Goal: Find specific page/section: Find specific page/section

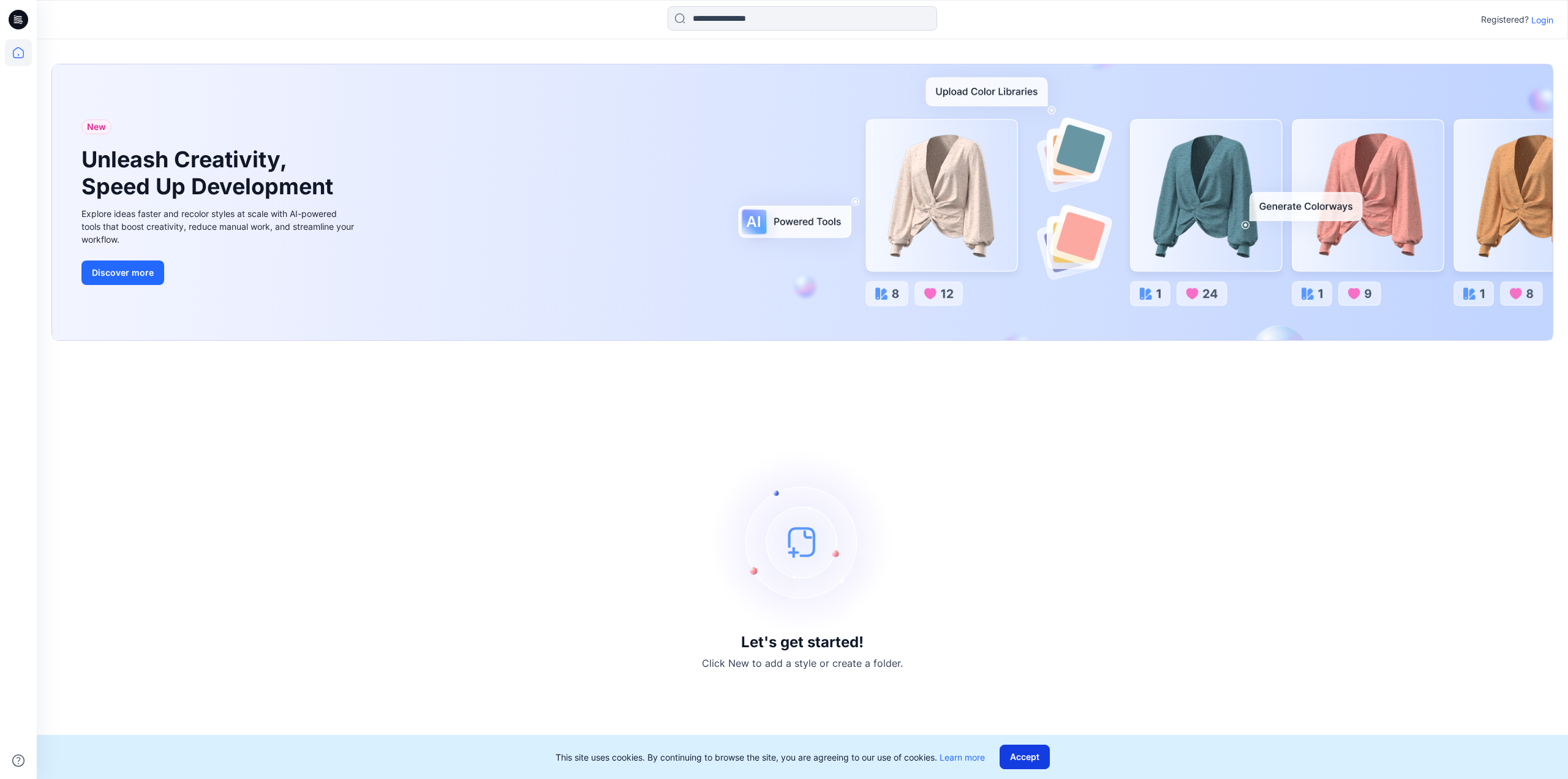
click at [1039, 754] on button "Accept" at bounding box center [1024, 757] width 50 height 25
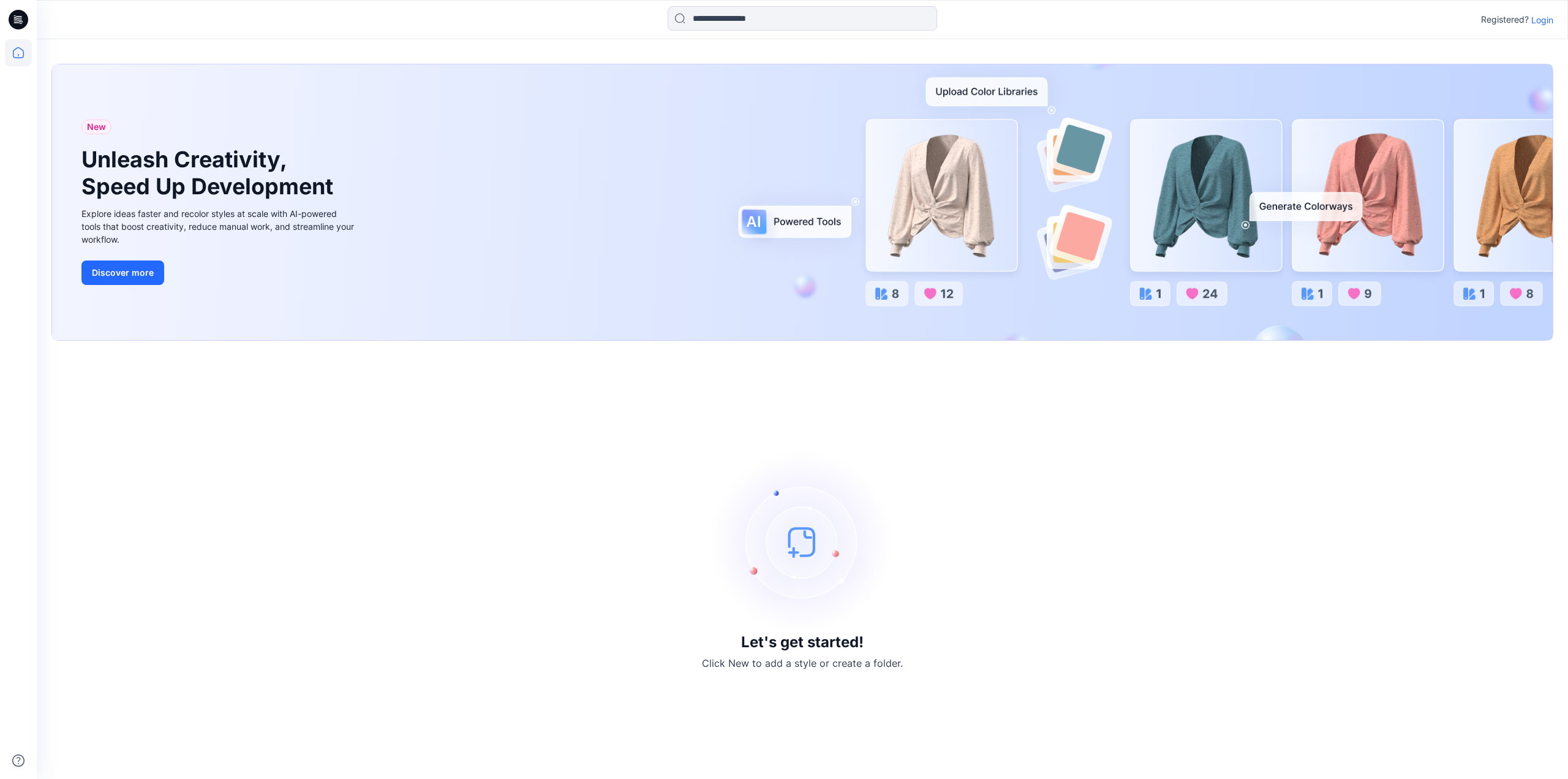
click at [1539, 16] on p "Login" at bounding box center [1542, 20] width 22 height 13
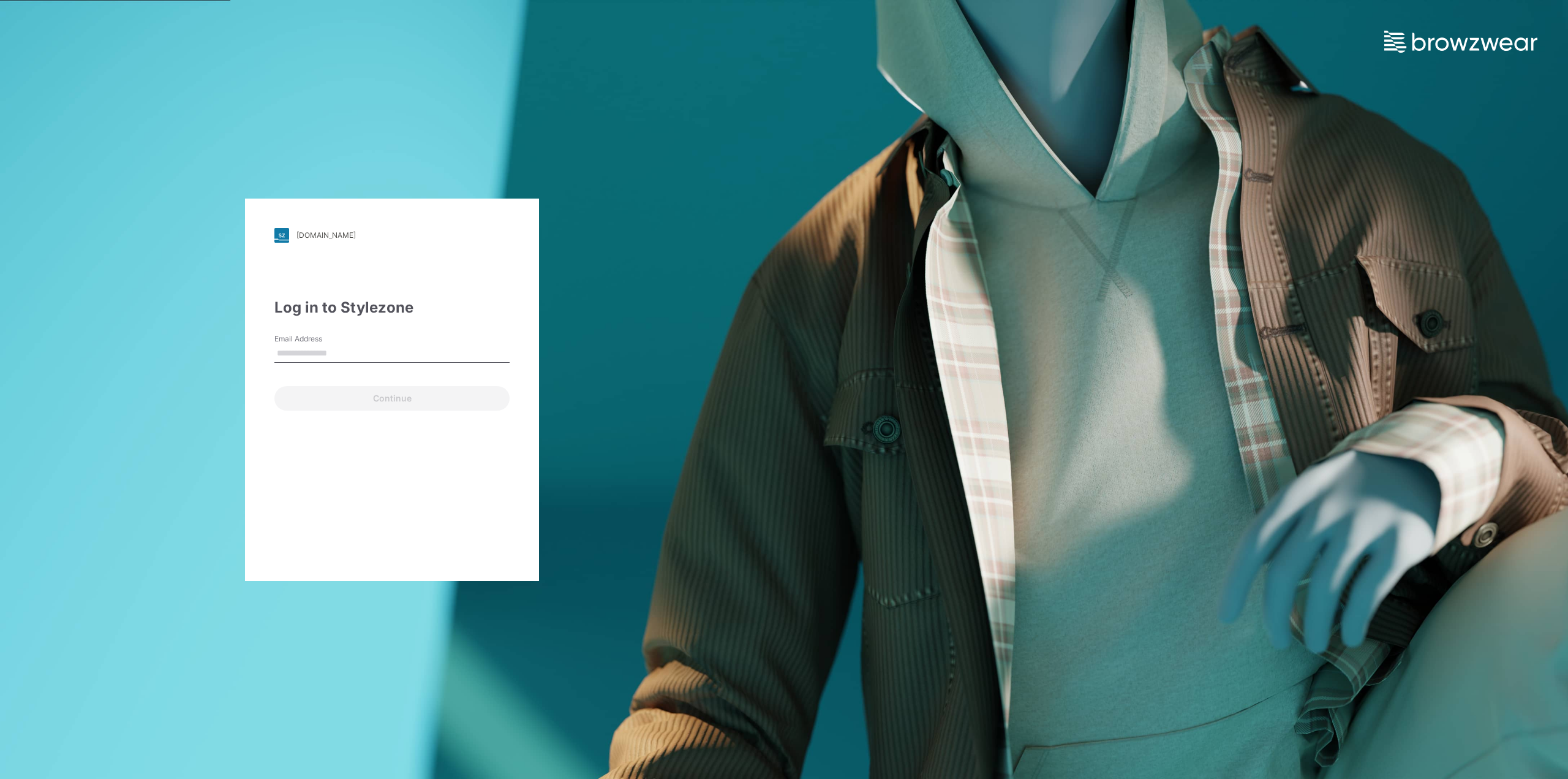
type input "**********"
click at [379, 399] on button "Continue" at bounding box center [392, 399] width 235 height 25
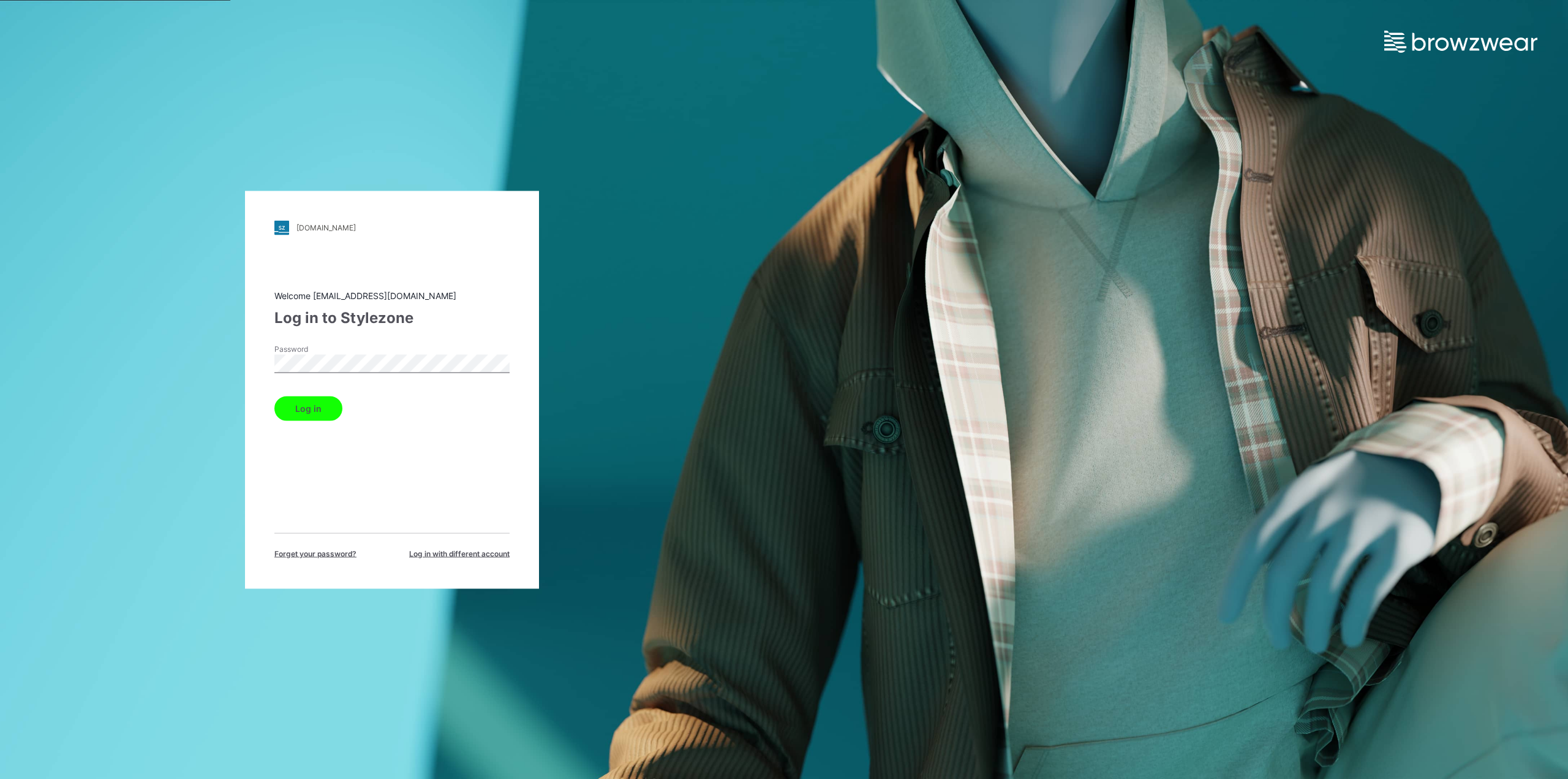
click at [274, 396] on button "Log in" at bounding box center [308, 408] width 68 height 25
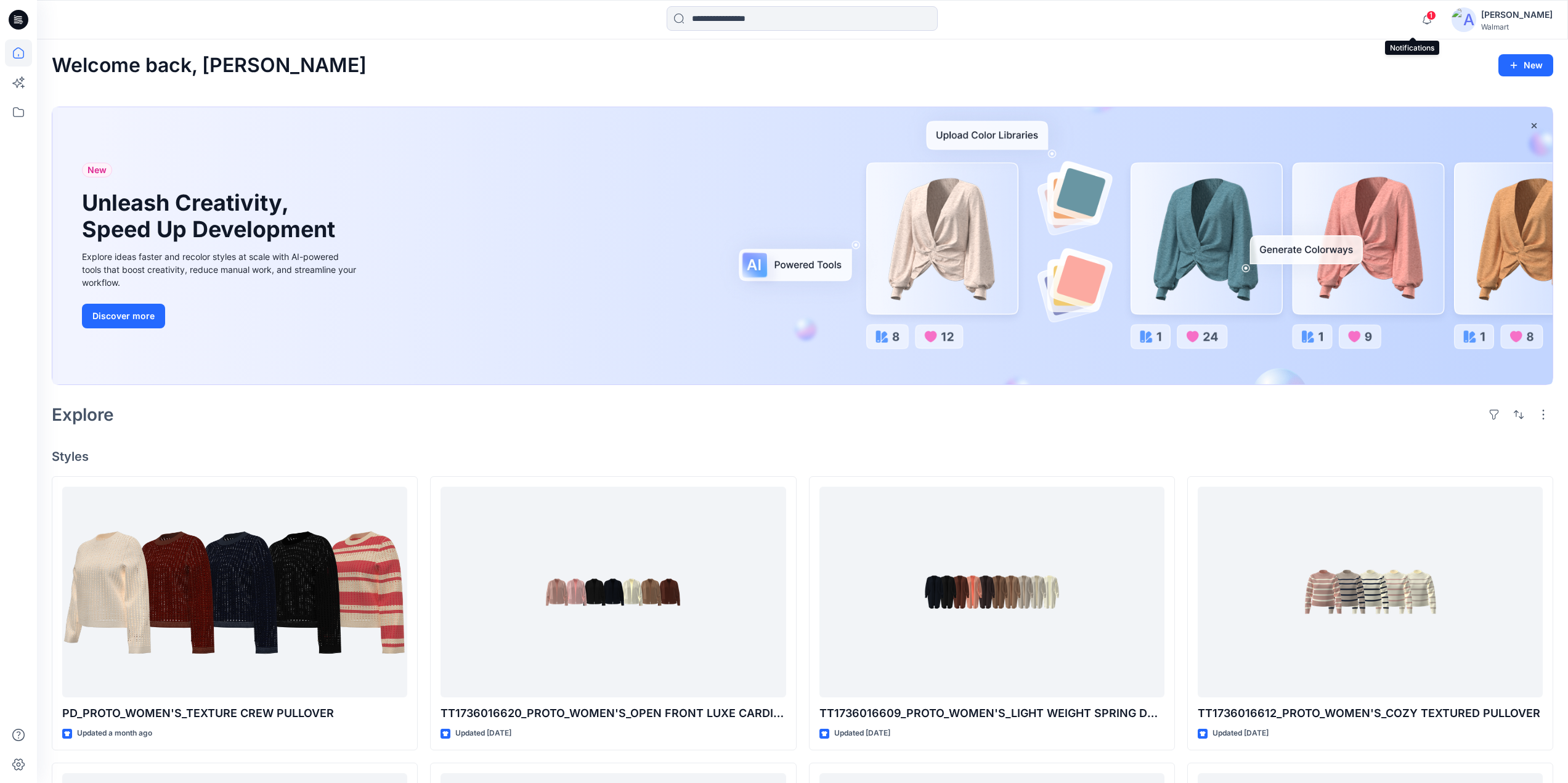
click at [1426, 18] on span "1" at bounding box center [1431, 16] width 10 height 10
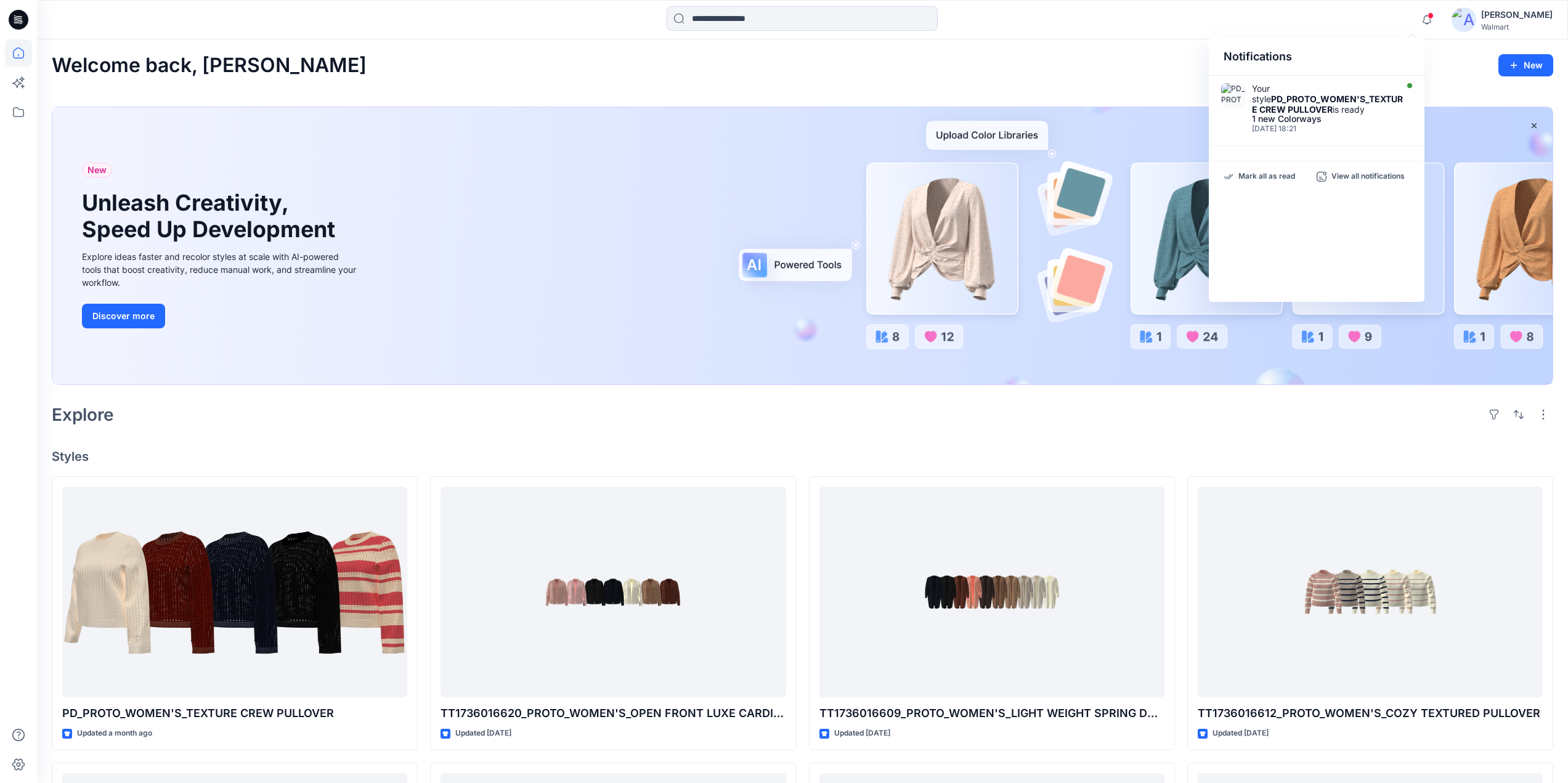
click at [947, 90] on div "Welcome back, [PERSON_NAME] New New Unleash Creativity, Speed Up Development Ex…" at bounding box center [802, 711] width 1531 height 1343
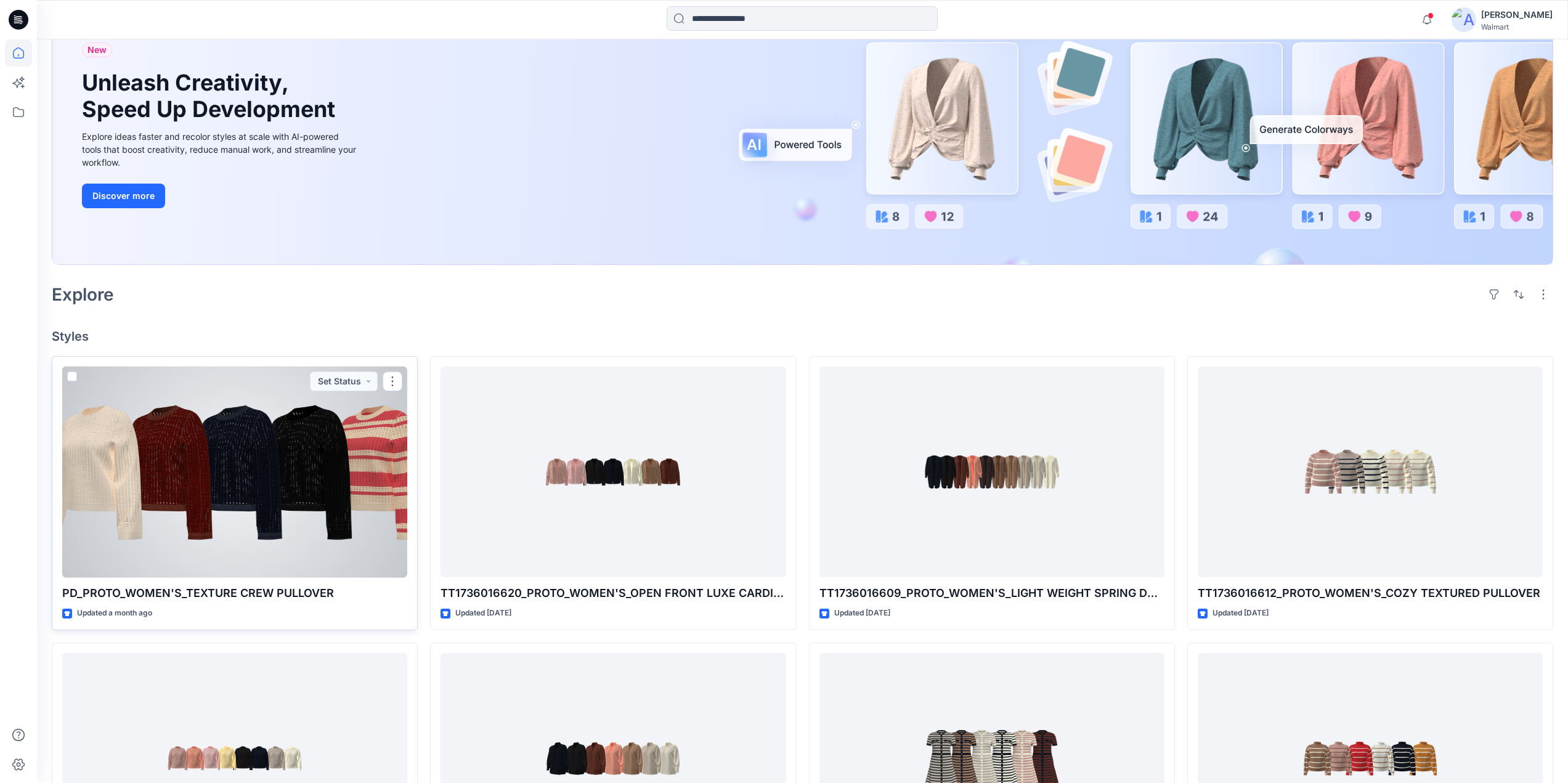
scroll to position [123, 0]
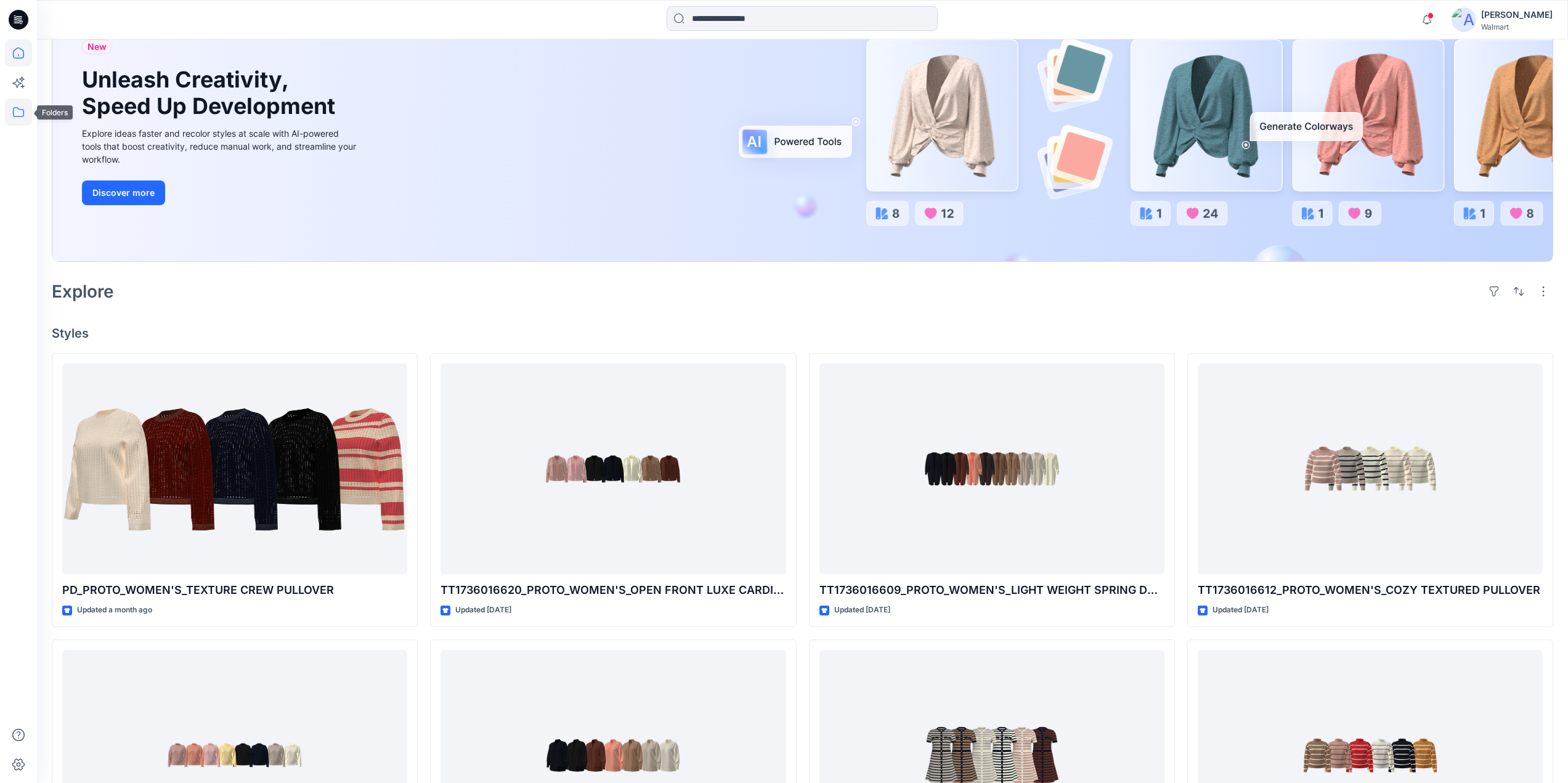
click at [16, 122] on icon at bounding box center [18, 112] width 27 height 27
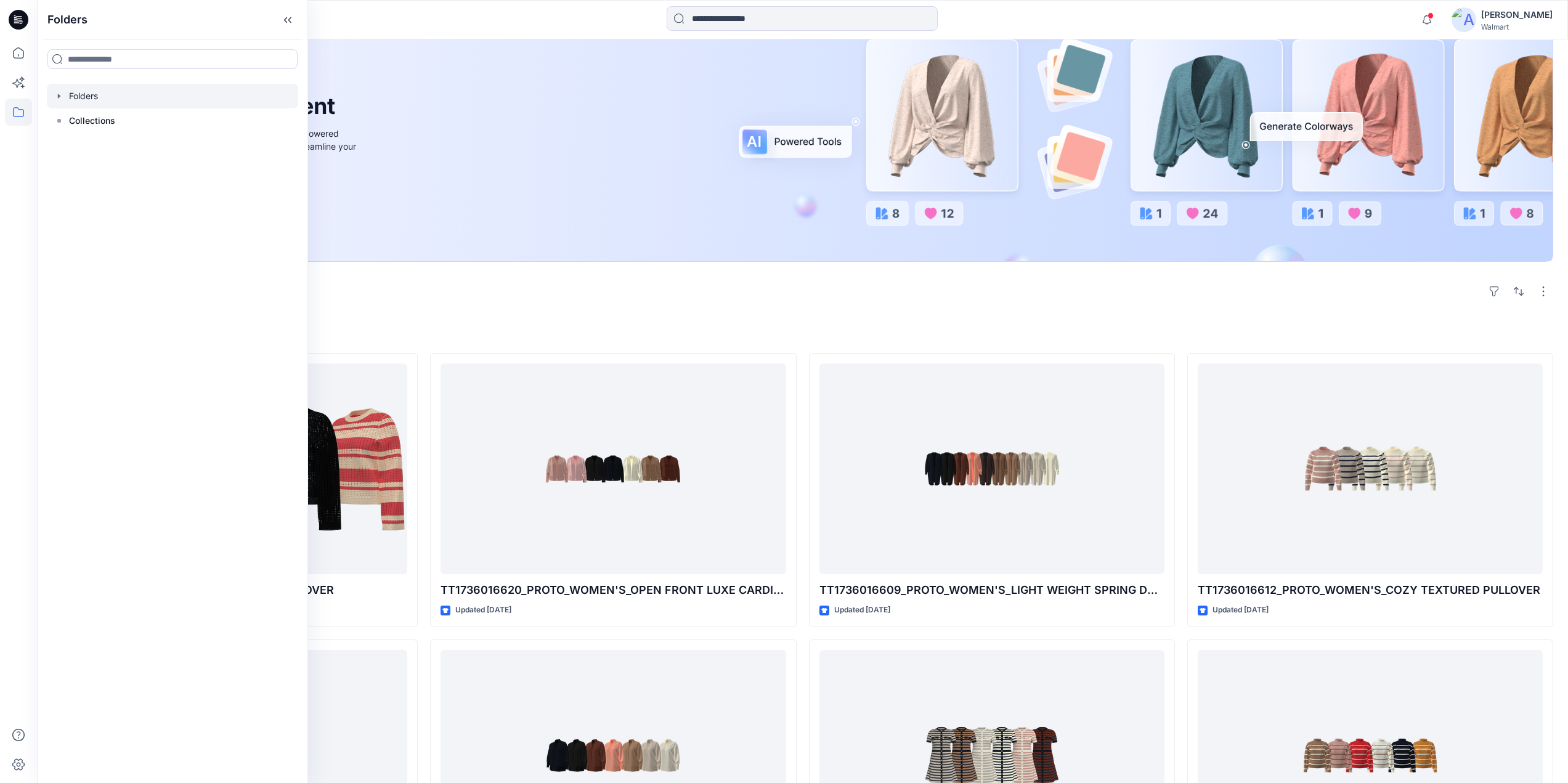
click at [60, 98] on icon "button" at bounding box center [59, 96] width 10 height 10
click at [93, 151] on div at bounding box center [173, 145] width 252 height 25
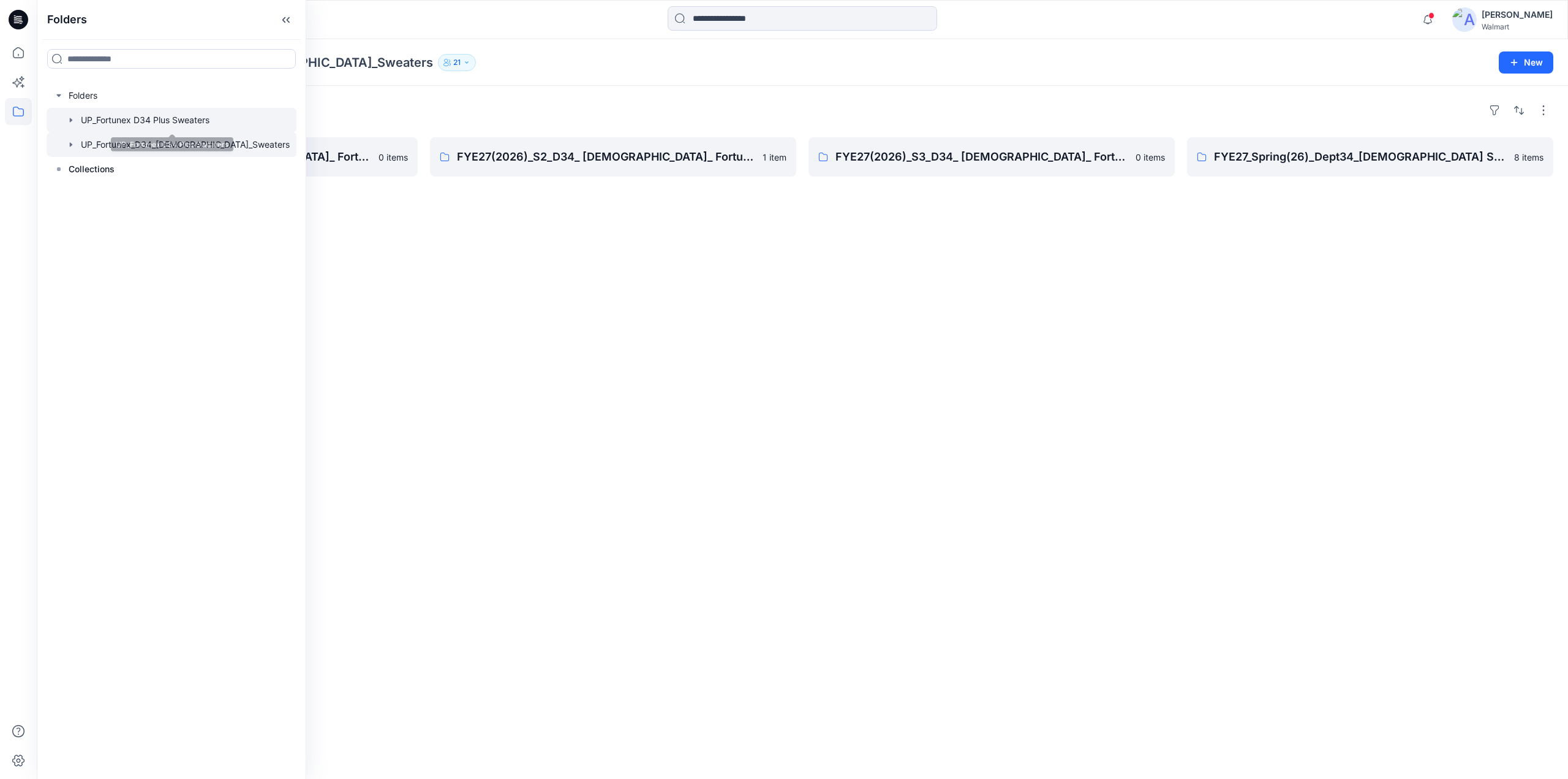
click at [113, 124] on div at bounding box center [172, 120] width 251 height 25
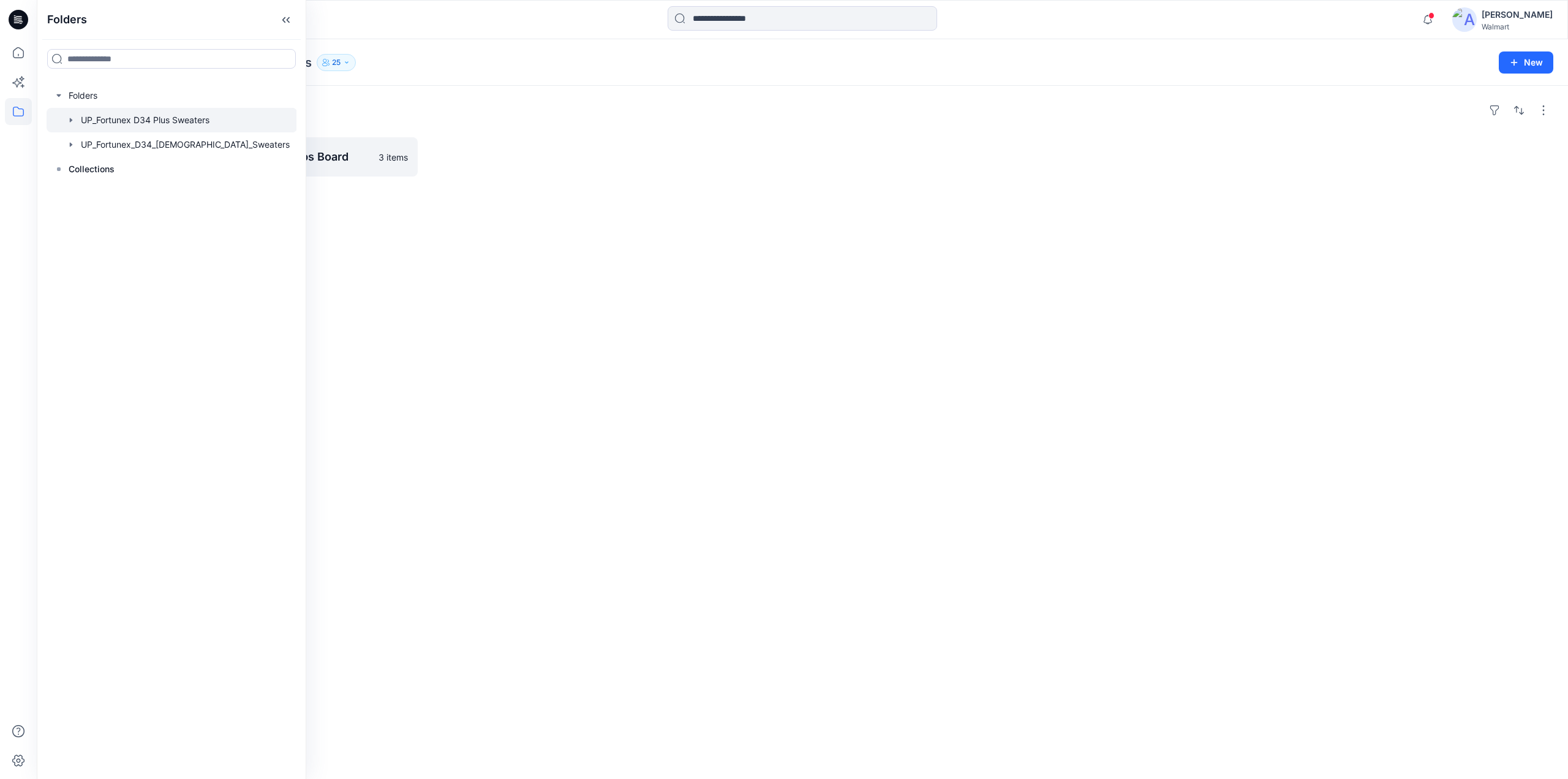
click at [541, 239] on div "Folders UP_Fortunetex S3 FYE26 D34 Sweater Tops Board 3 items" at bounding box center [802, 431] width 1531 height 693
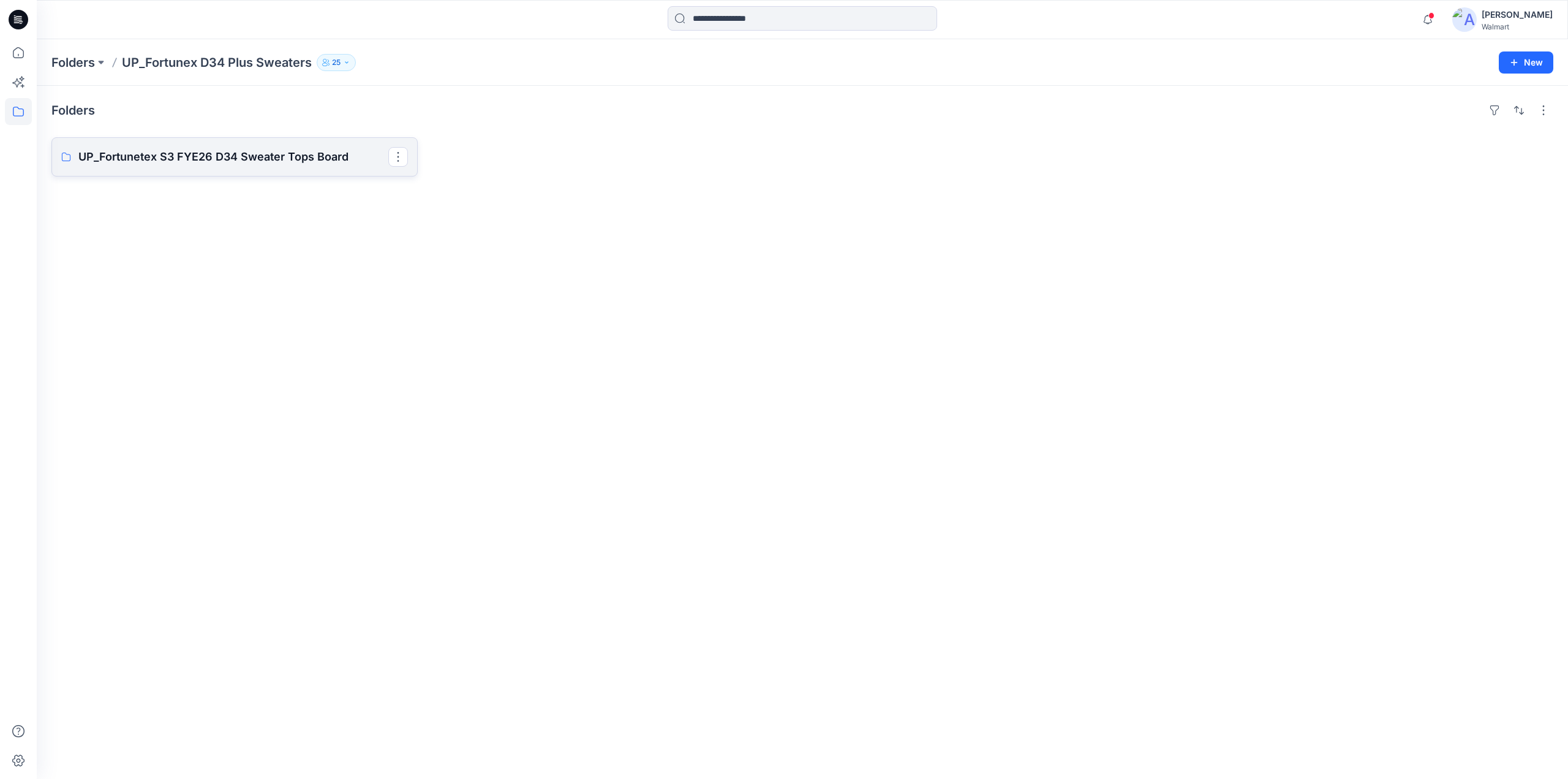
click at [288, 153] on p "UP_Fortunetex S3 FYE26 D34 Sweater Tops Board" at bounding box center [232, 156] width 310 height 17
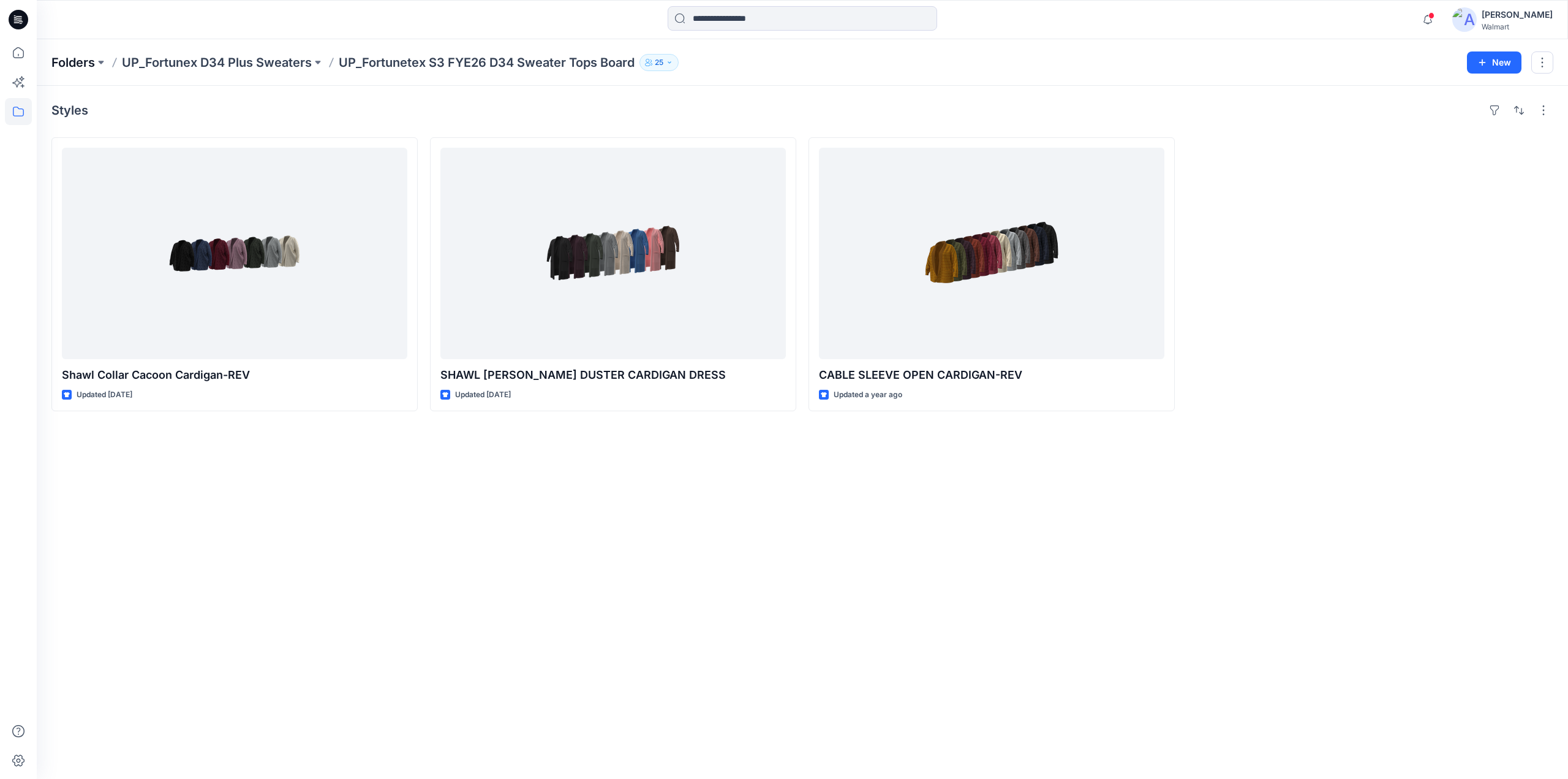
click at [78, 59] on p "Folders" at bounding box center [73, 62] width 44 height 17
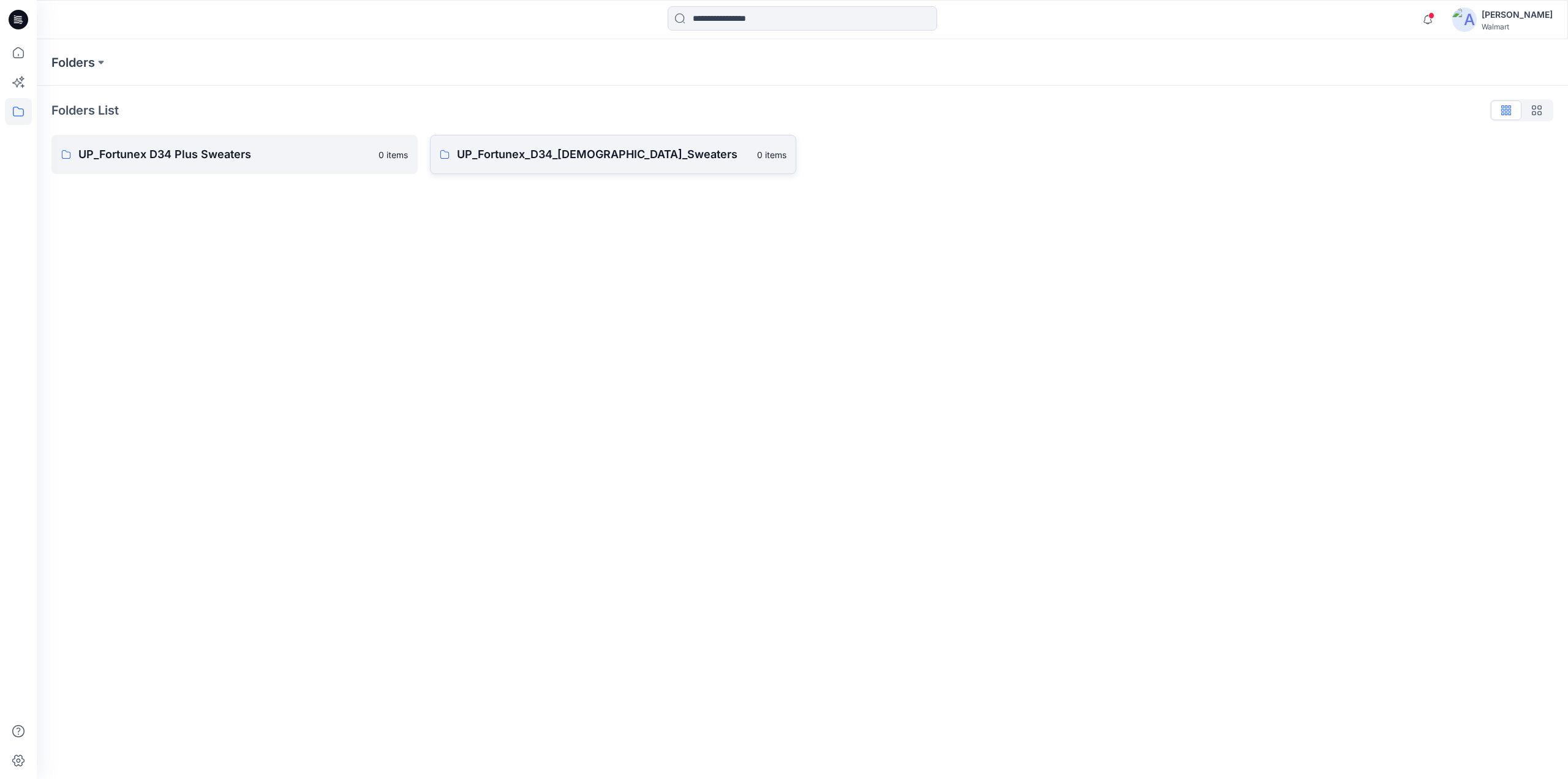
click at [564, 156] on p "UP_Fortunex_D34_[DEMOGRAPHIC_DATA]_Sweaters" at bounding box center [603, 154] width 292 height 17
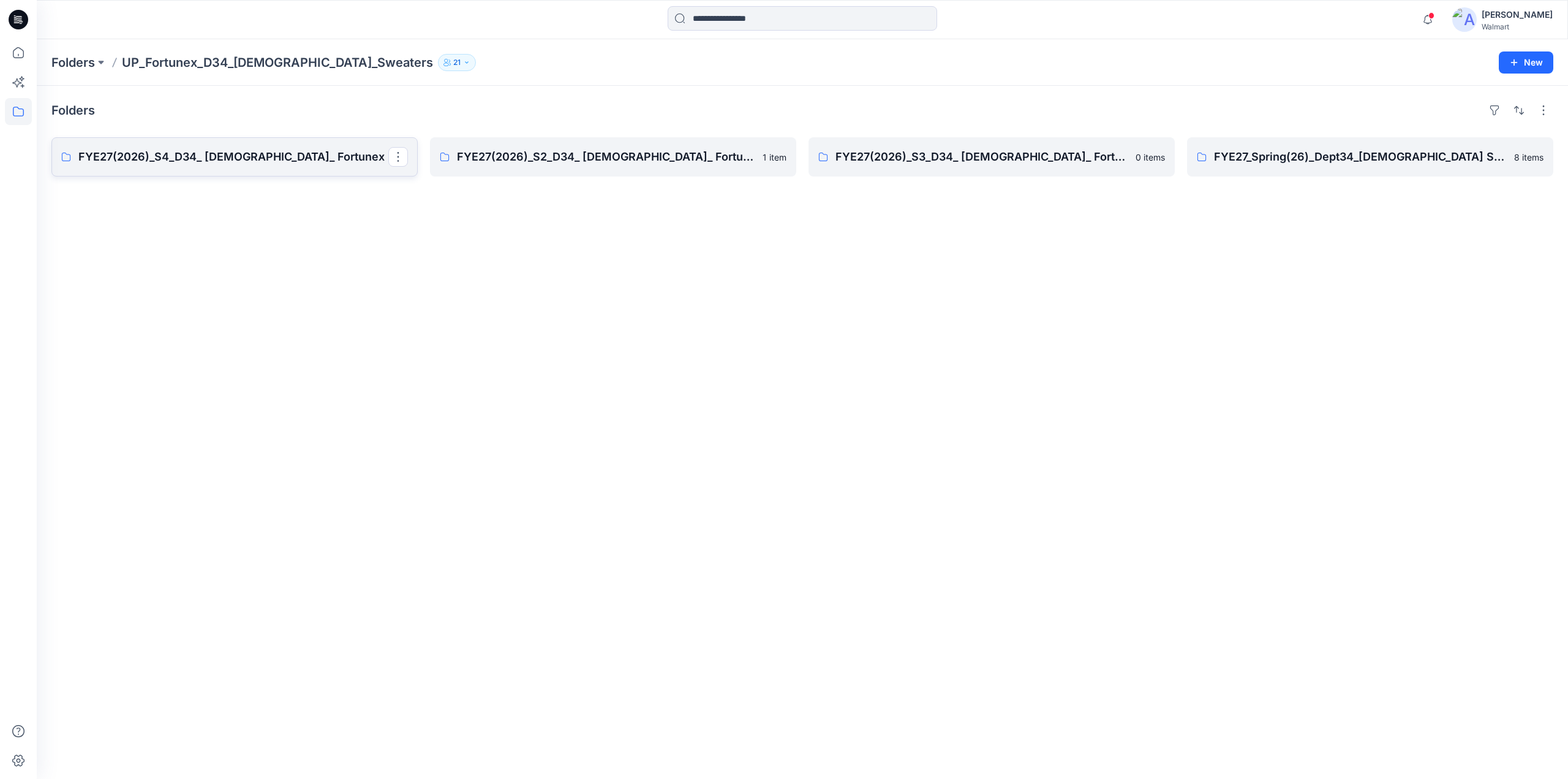
click at [199, 161] on p "FYE27(2026)_S4_D34_ [DEMOGRAPHIC_DATA]_ Fortunex" at bounding box center [232, 156] width 310 height 17
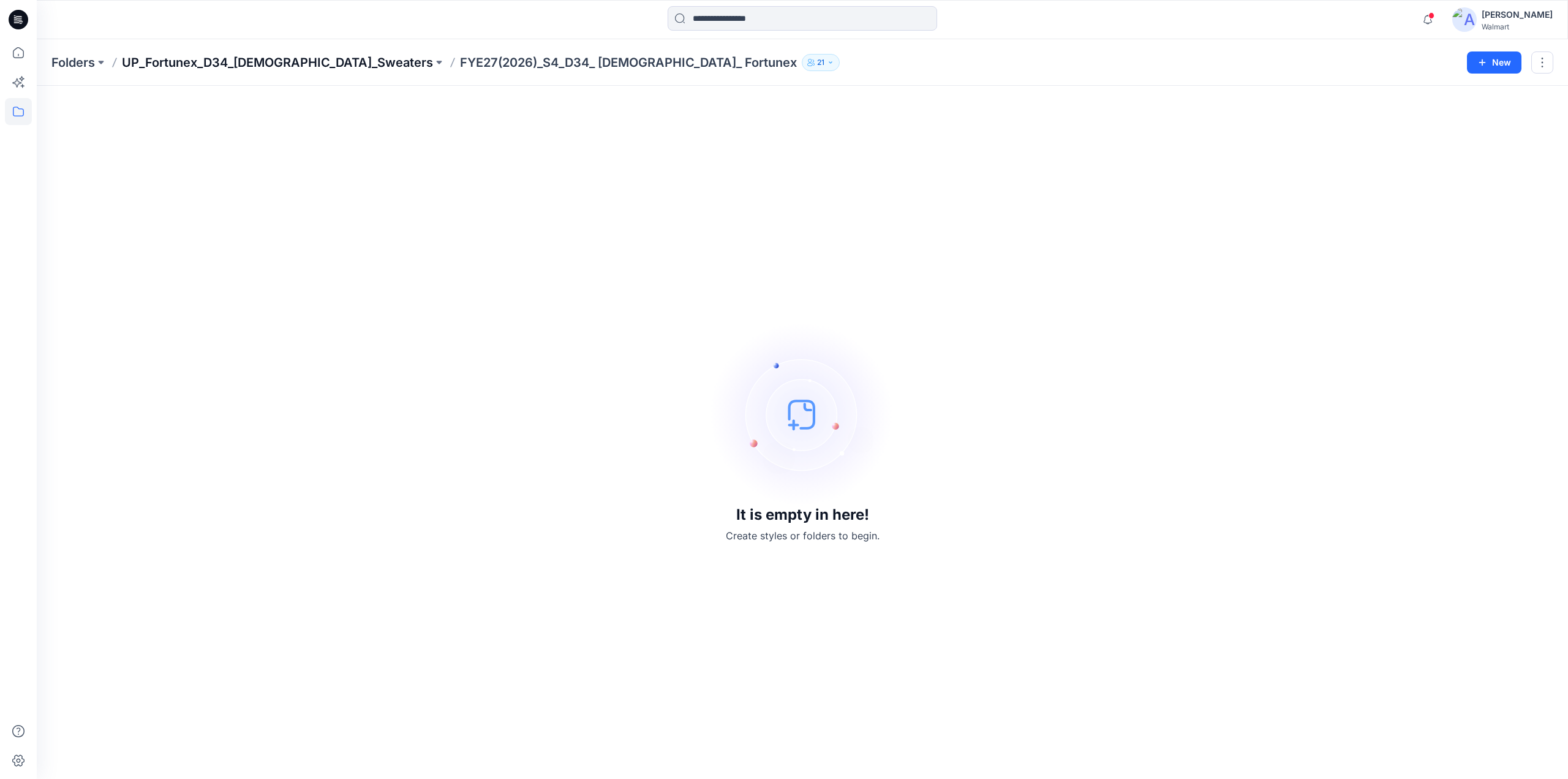
click at [272, 57] on p "UP_Fortunex_D34_[DEMOGRAPHIC_DATA]_Sweaters" at bounding box center [277, 62] width 311 height 17
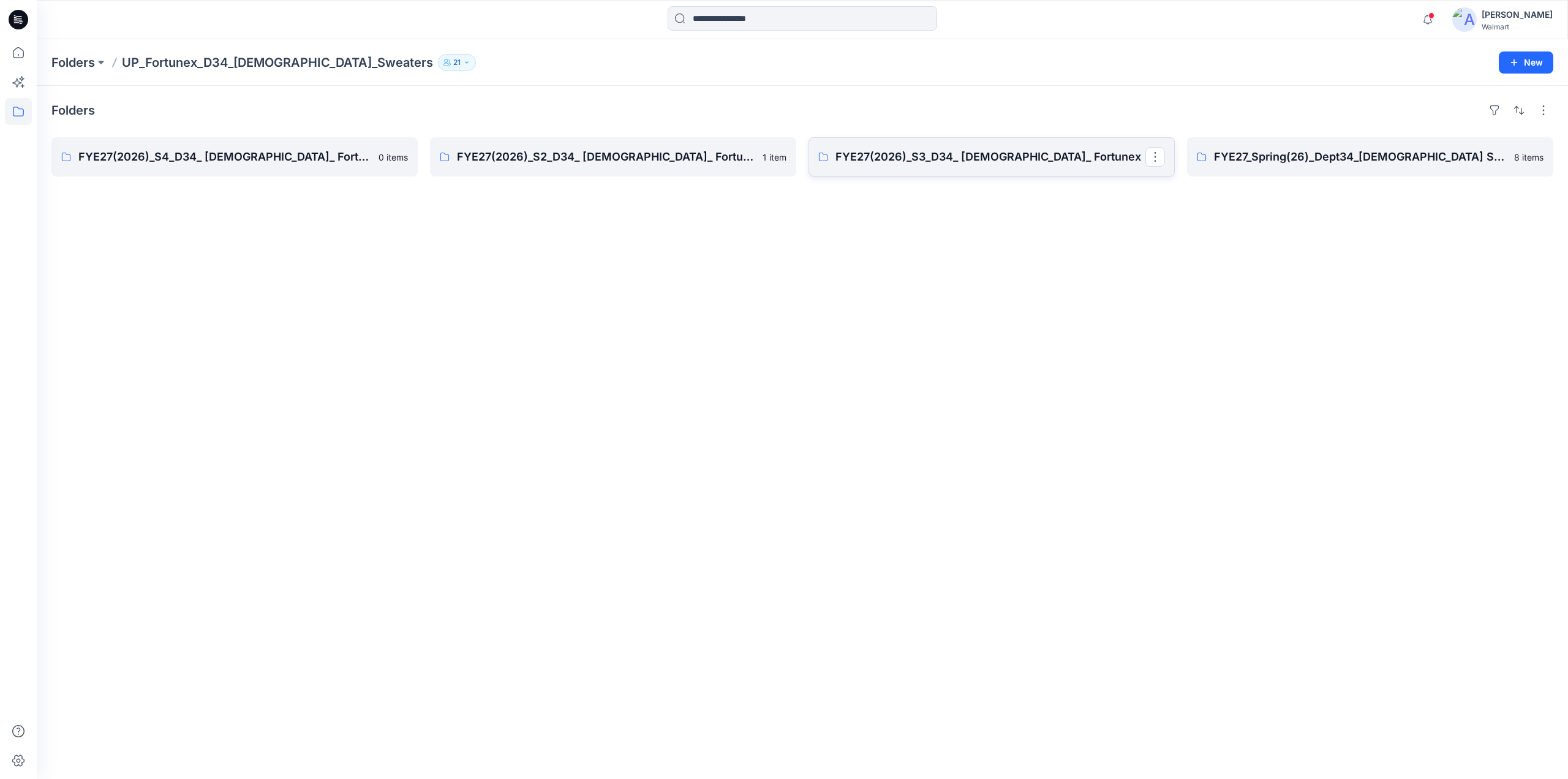
click at [987, 159] on p "FYE27(2026)_S3_D34_ [DEMOGRAPHIC_DATA]_ Fortunex" at bounding box center [990, 156] width 310 height 17
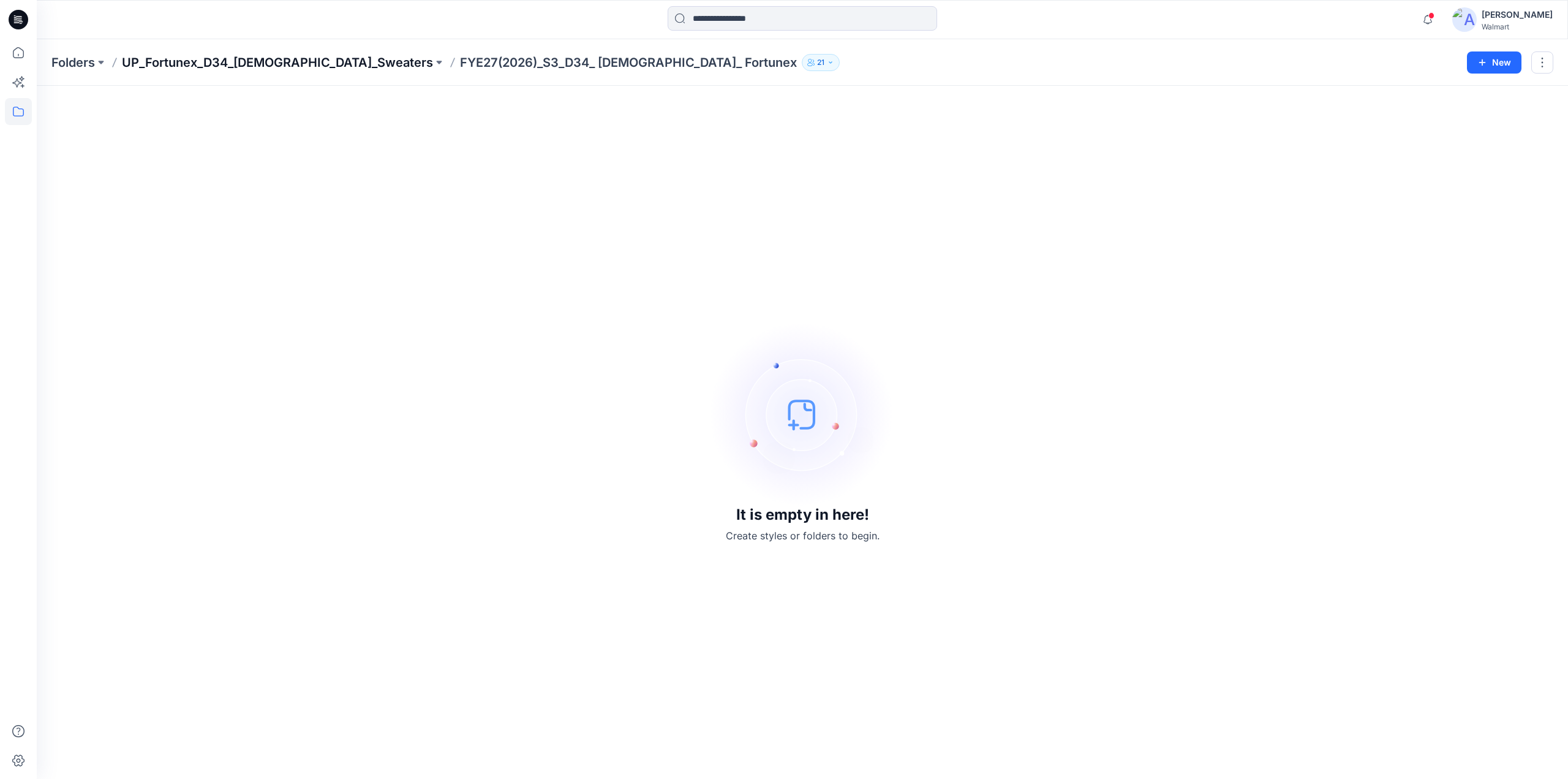
click at [302, 59] on p "UP_Fortunex_D34_[DEMOGRAPHIC_DATA]_Sweaters" at bounding box center [277, 62] width 311 height 17
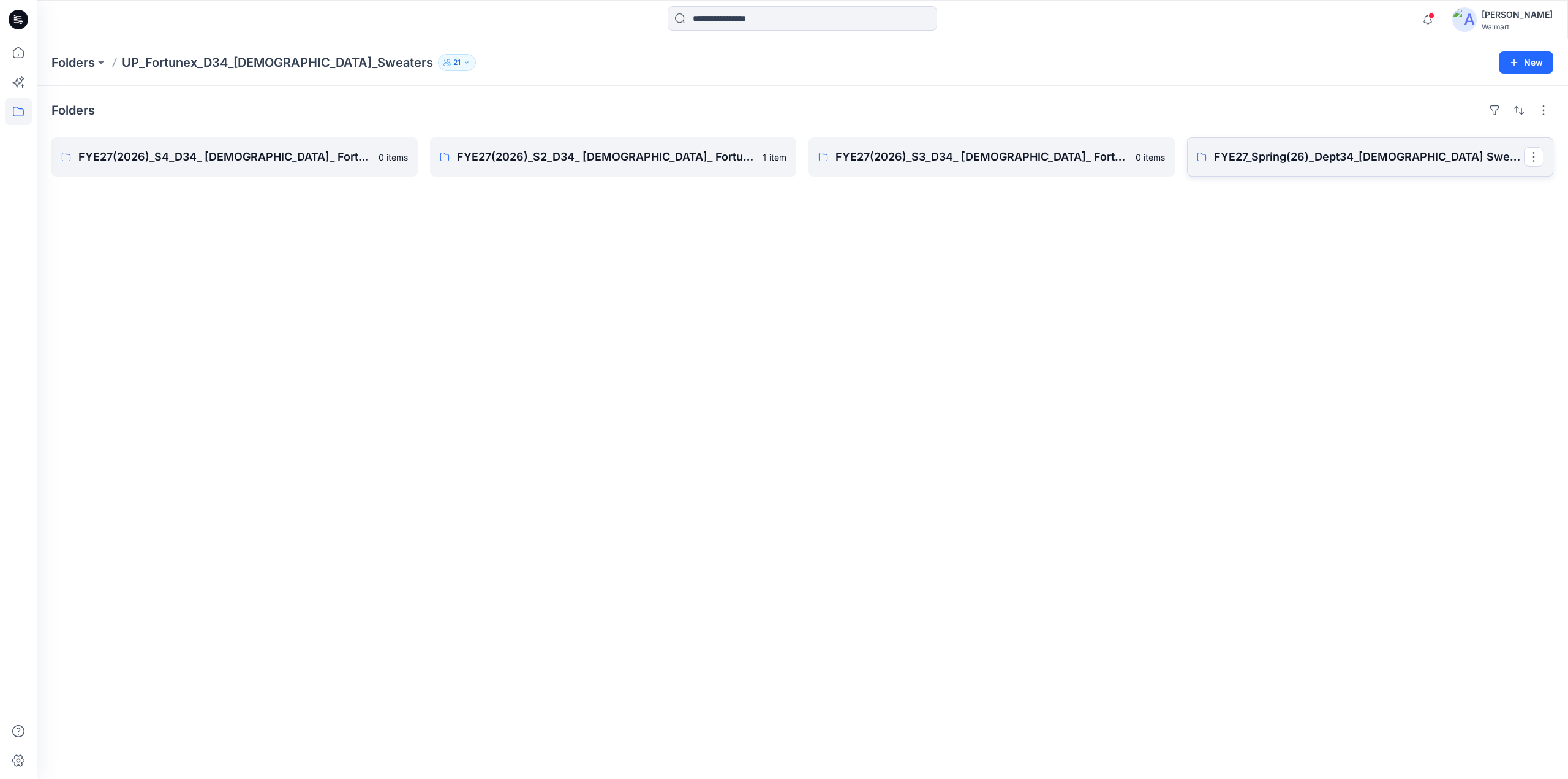
click at [1309, 152] on p "FYE27_Spring(26)_Dept34_[DEMOGRAPHIC_DATA] Sweaters_Fortunex" at bounding box center [1368, 156] width 310 height 17
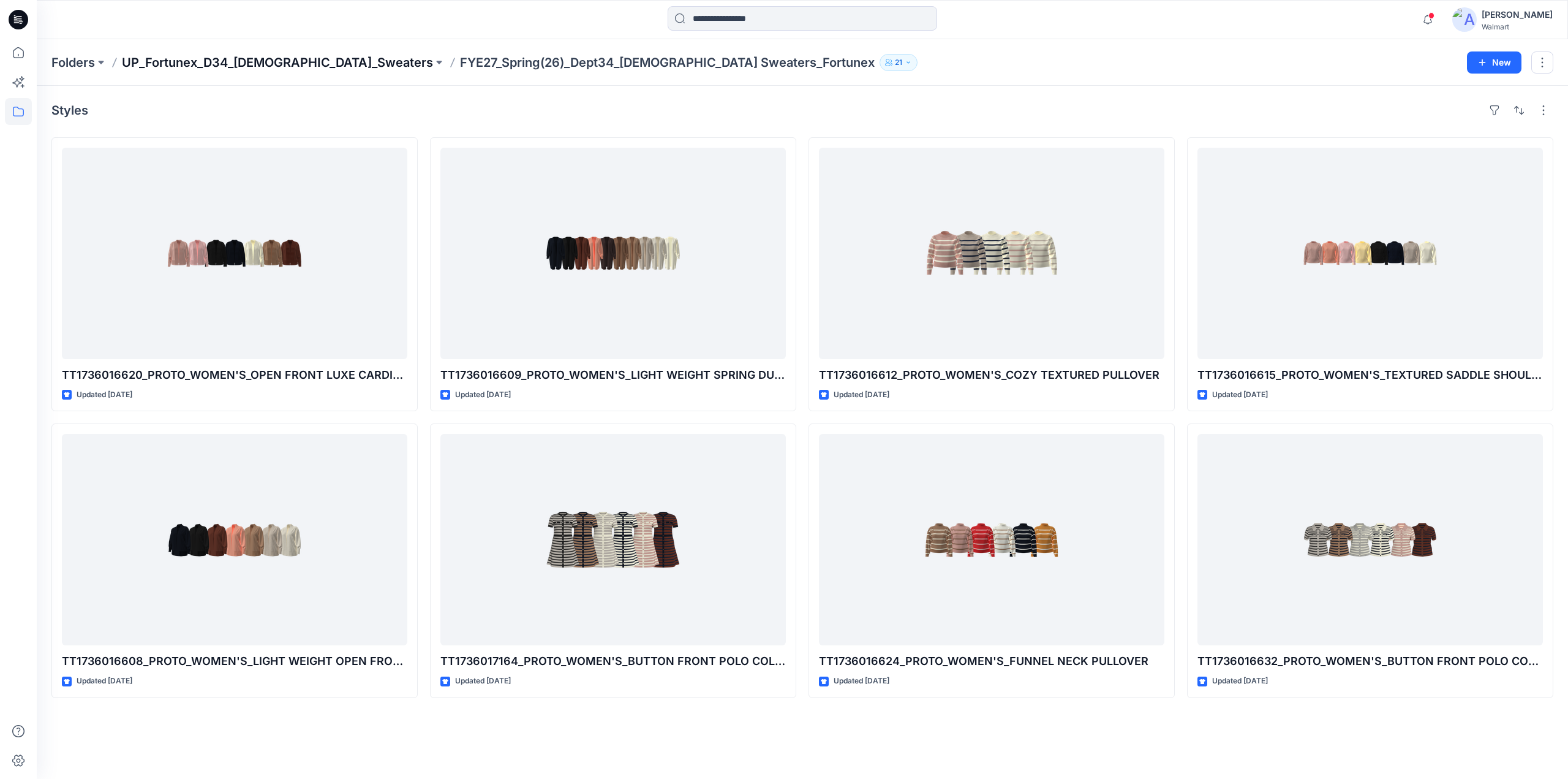
click at [282, 59] on p "UP_Fortunex_D34_[DEMOGRAPHIC_DATA]_Sweaters" at bounding box center [277, 62] width 311 height 17
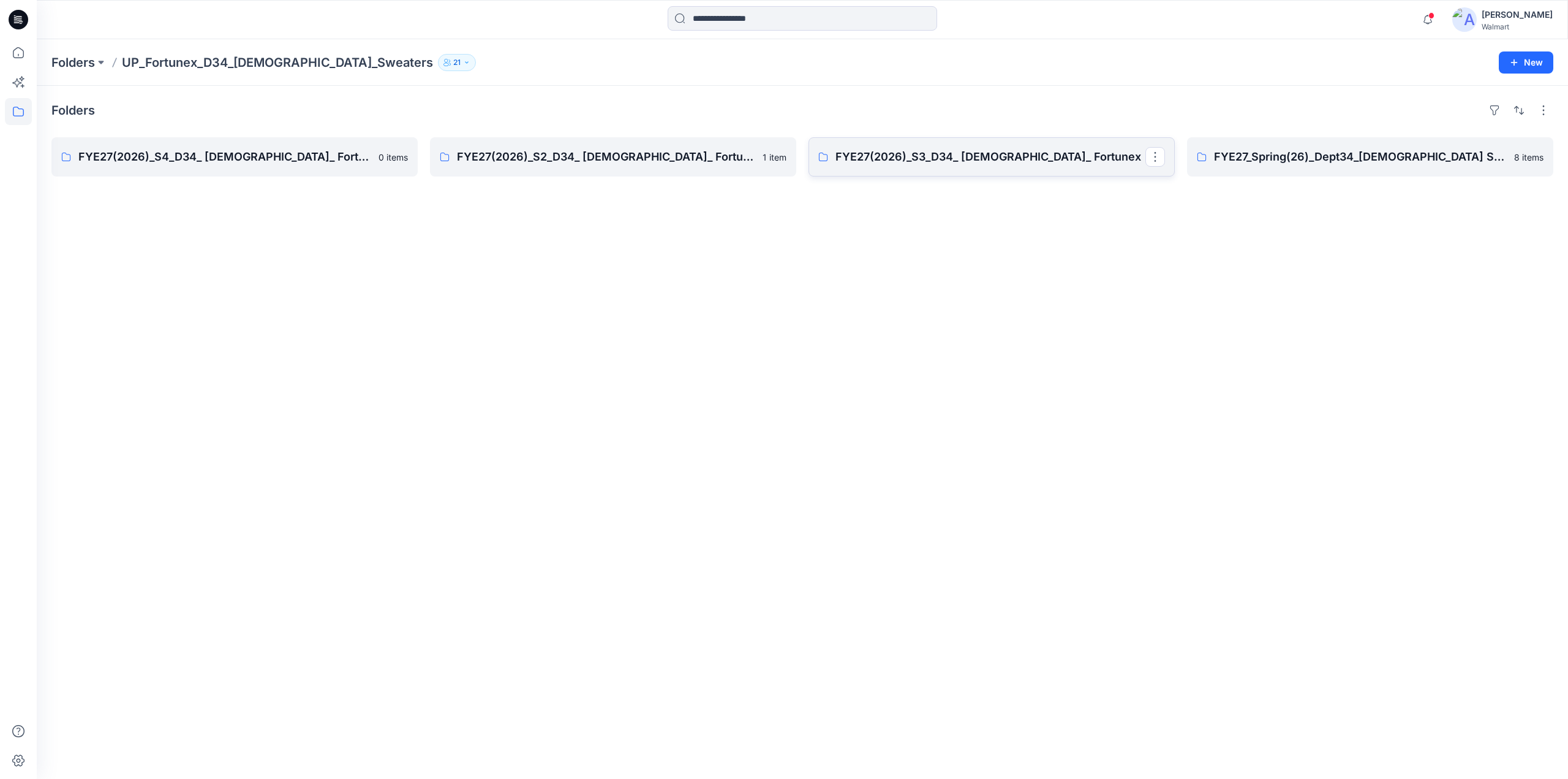
click at [932, 159] on p "FYE27(2026)_S3_D34_ [DEMOGRAPHIC_DATA]_ Fortunex" at bounding box center [990, 156] width 310 height 17
